Goal: Unclear

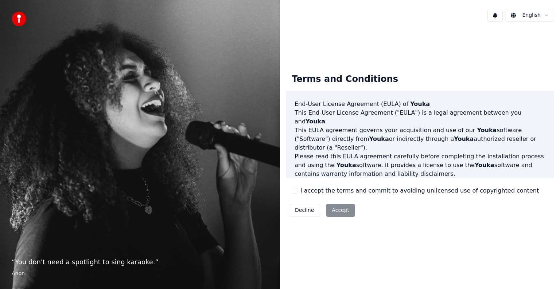
click at [340, 209] on div "Decline Accept" at bounding box center [322, 210] width 72 height 19
click at [340, 210] on div "Decline Accept" at bounding box center [322, 210] width 72 height 19
click at [332, 211] on div "Decline Accept" at bounding box center [322, 210] width 72 height 19
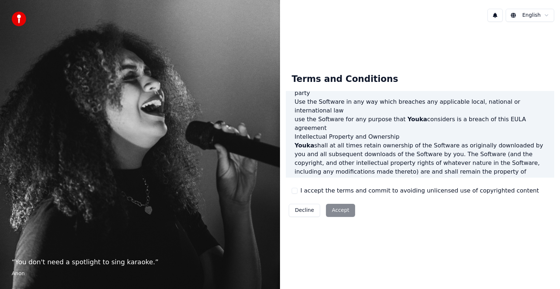
scroll to position [394, 0]
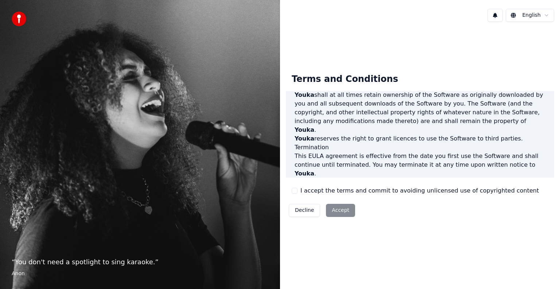
click at [337, 208] on div "Decline Accept" at bounding box center [322, 210] width 72 height 19
